Goal: Information Seeking & Learning: Learn about a topic

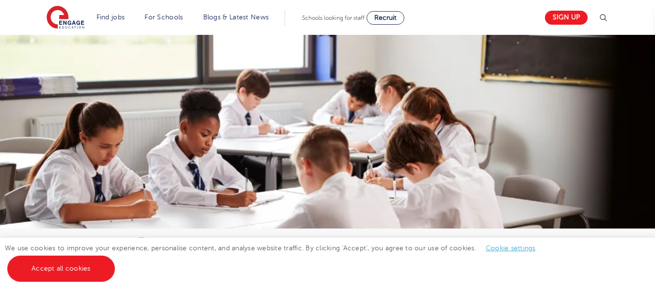
drag, startPoint x: 619, startPoint y: 69, endPoint x: 624, endPoint y: 72, distance: 5.4
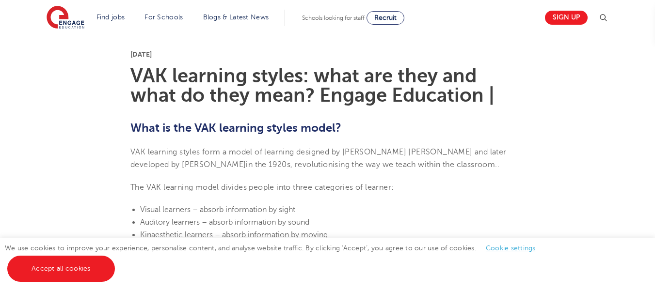
scroll to position [291, 0]
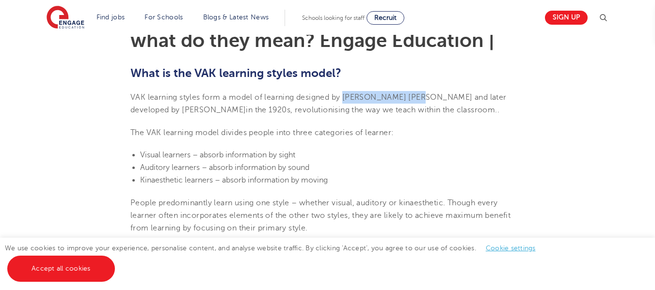
drag, startPoint x: 346, startPoint y: 99, endPoint x: 413, endPoint y: 99, distance: 66.9
click at [413, 99] on span "VAK learning styles form a model of learning designed by [PERSON_NAME] [PERSON_…" at bounding box center [318, 103] width 376 height 21
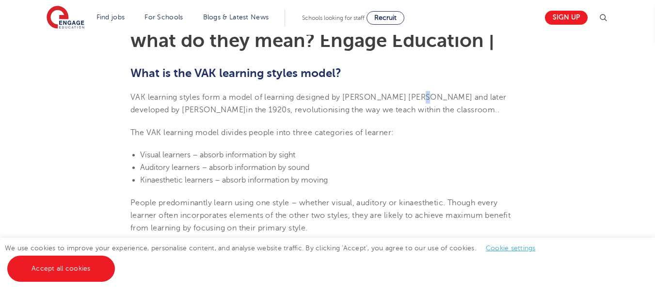
click at [413, 99] on span "VAK learning styles form a model of learning designed by [PERSON_NAME] [PERSON_…" at bounding box center [318, 103] width 376 height 21
drag, startPoint x: 344, startPoint y: 96, endPoint x: 415, endPoint y: 97, distance: 71.2
click at [415, 97] on span "VAK learning styles form a model of learning designed by [PERSON_NAME] [PERSON_…" at bounding box center [318, 103] width 376 height 21
drag, startPoint x: 416, startPoint y: 98, endPoint x: 344, endPoint y: 99, distance: 72.2
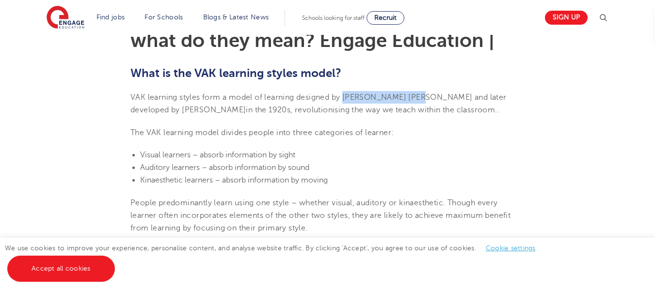
click at [344, 99] on span "VAK learning styles form a model of learning designed by [PERSON_NAME] [PERSON_…" at bounding box center [318, 103] width 376 height 21
drag, startPoint x: 343, startPoint y: 98, endPoint x: 414, endPoint y: 98, distance: 71.2
click at [414, 98] on span "VAK learning styles form a model of learning designed by [PERSON_NAME] [PERSON_…" at bounding box center [318, 103] width 376 height 21
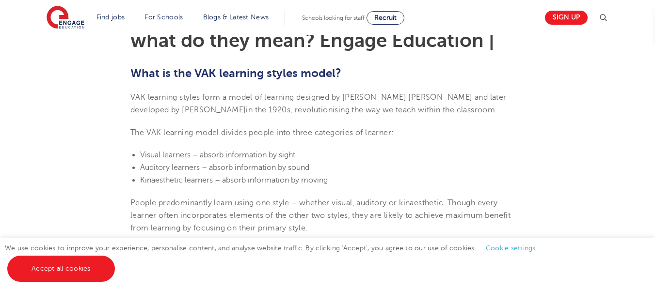
click at [409, 96] on span "VAK learning styles form a model of learning designed by [PERSON_NAME] [PERSON_…" at bounding box center [318, 103] width 376 height 21
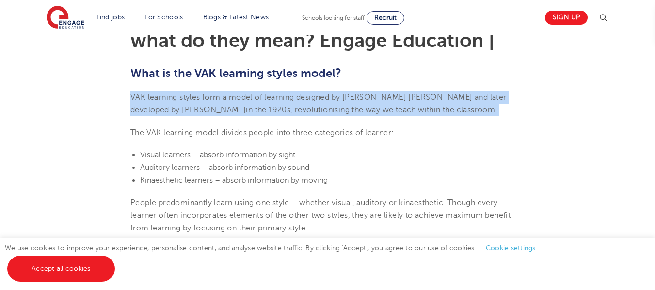
click at [409, 96] on span "VAK learning styles form a model of learning designed by [PERSON_NAME] [PERSON_…" at bounding box center [318, 103] width 376 height 21
copy span "VAK learning styles form a model of learning designed by [PERSON_NAME] [PERSON_…"
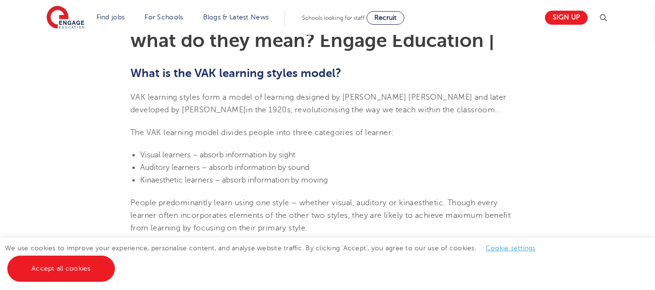
click at [287, 138] on p "The VAK learning model divides people into three categories of learner:" at bounding box center [327, 132] width 394 height 13
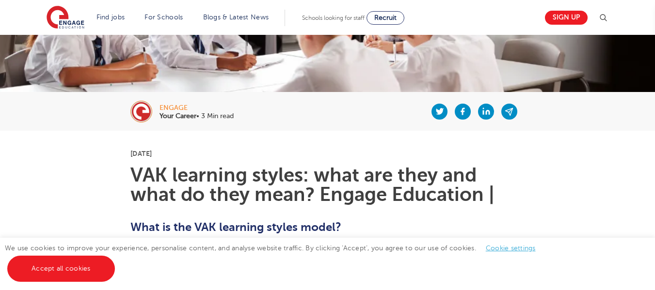
scroll to position [145, 0]
